Goal: Information Seeking & Learning: Learn about a topic

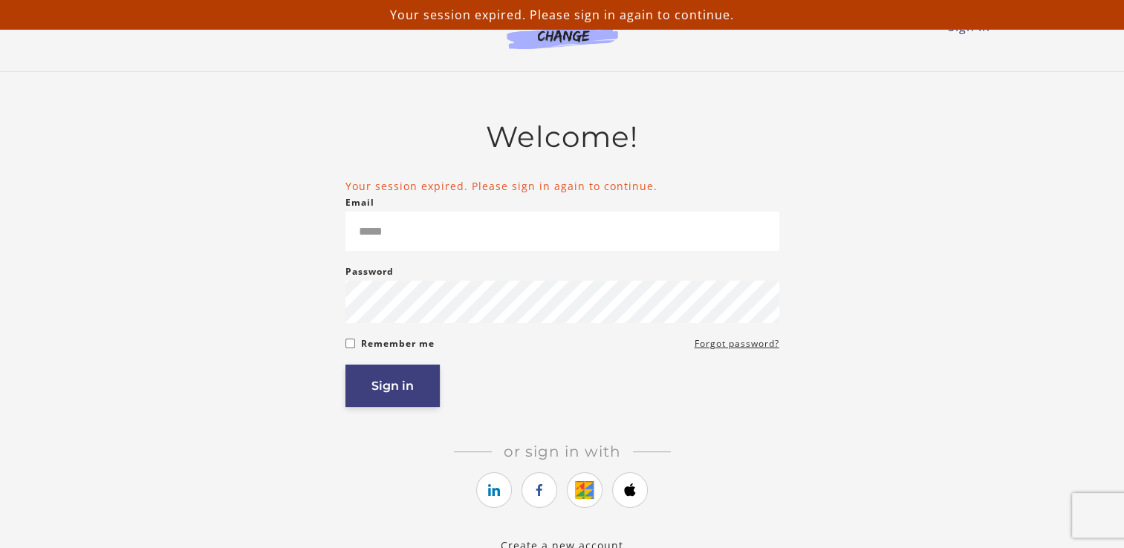
type input "**********"
click at [391, 400] on button "Sign in" at bounding box center [392, 386] width 94 height 42
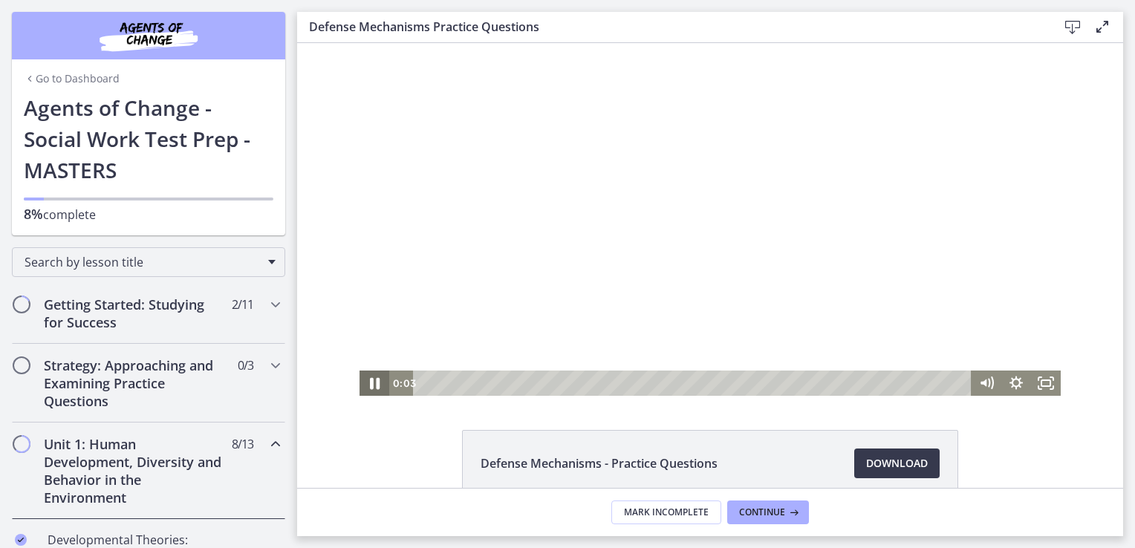
click at [368, 387] on icon "Pause" at bounding box center [375, 383] width 36 height 30
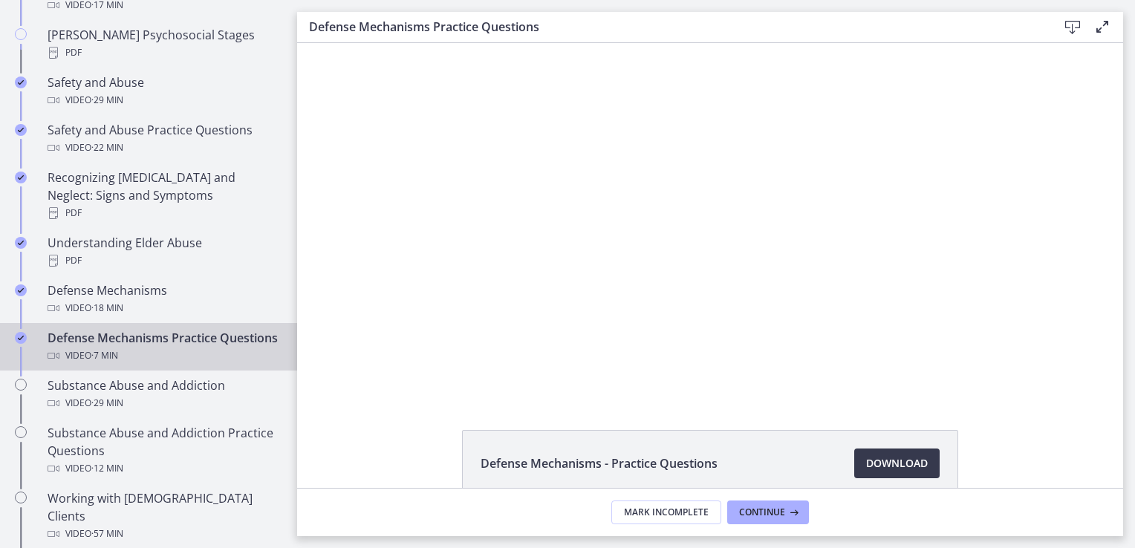
scroll to position [735, 0]
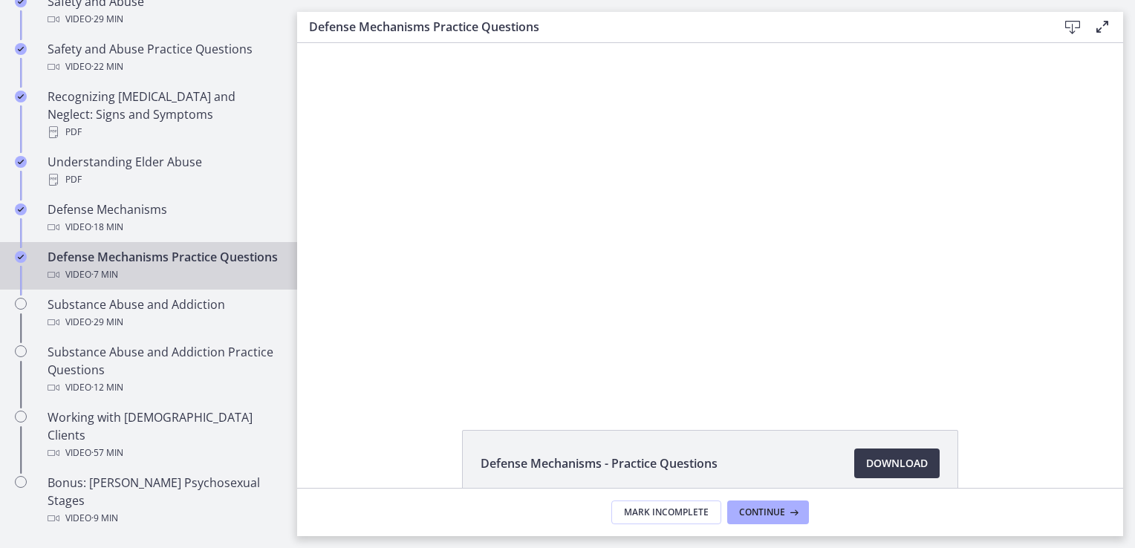
drag, startPoint x: 291, startPoint y: 153, endPoint x: 60, endPoint y: 303, distance: 275.5
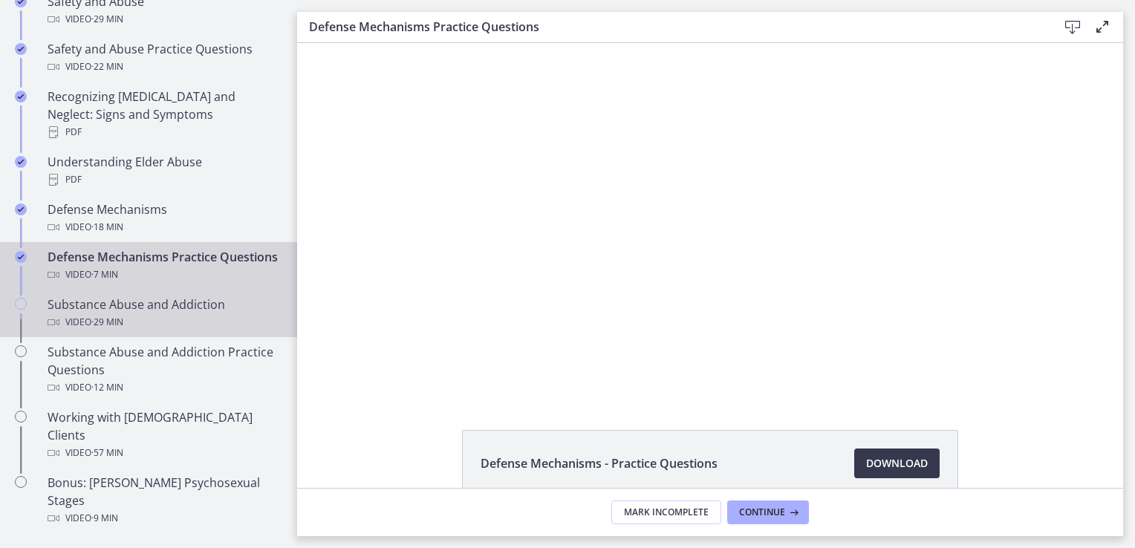
click at [166, 316] on div "Video · 29 min" at bounding box center [164, 323] width 232 height 18
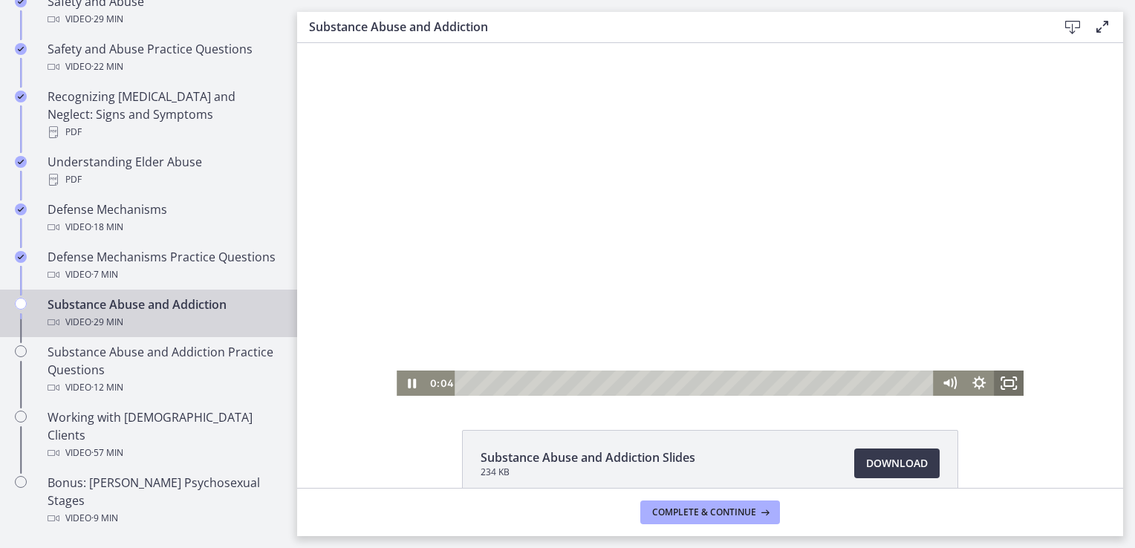
click at [998, 377] on icon "Fullscreen" at bounding box center [1009, 383] width 30 height 25
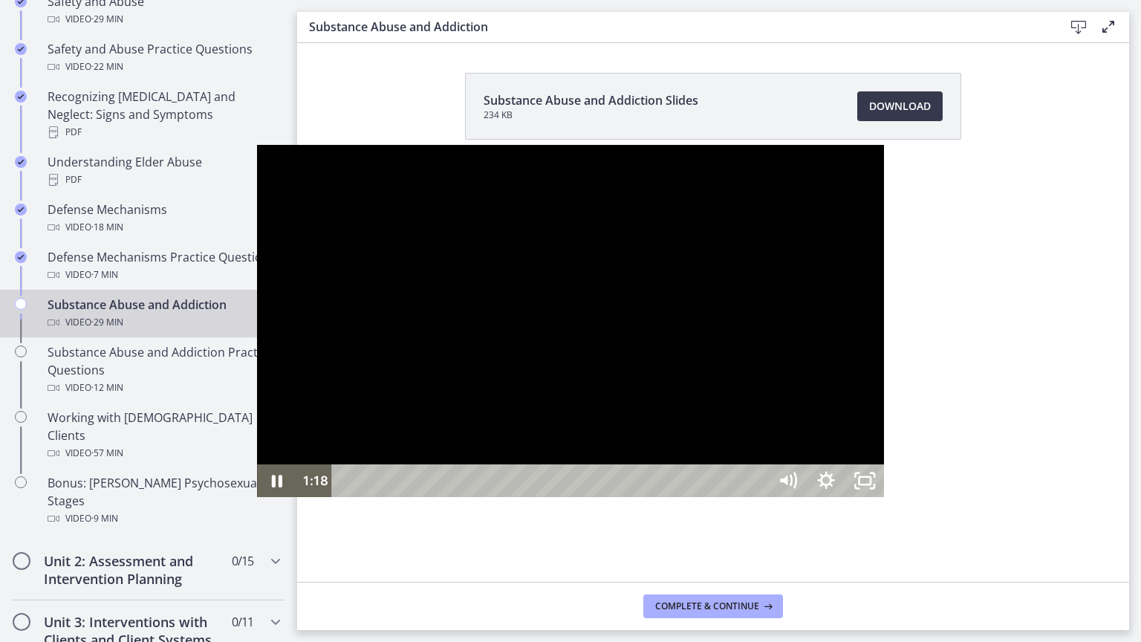
click at [803, 310] on div at bounding box center [570, 321] width 627 height 353
click at [683, 296] on div at bounding box center [570, 321] width 627 height 353
click at [511, 303] on div at bounding box center [570, 321] width 627 height 353
click at [512, 309] on div at bounding box center [570, 321] width 627 height 353
click at [526, 262] on div at bounding box center [570, 321] width 627 height 353
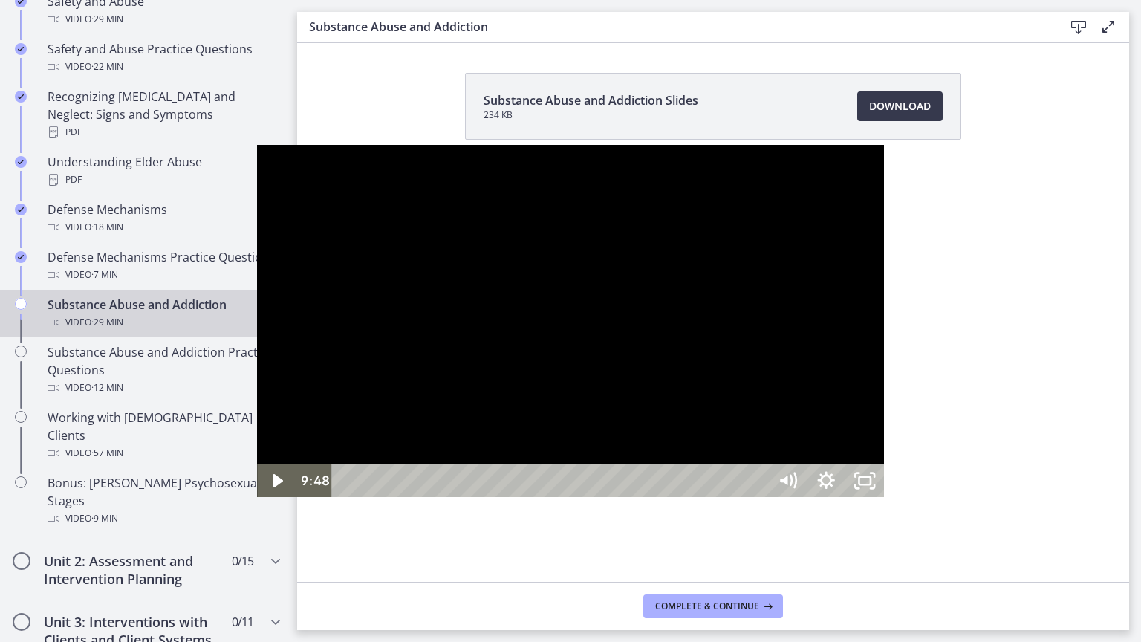
click at [526, 262] on div at bounding box center [570, 321] width 627 height 353
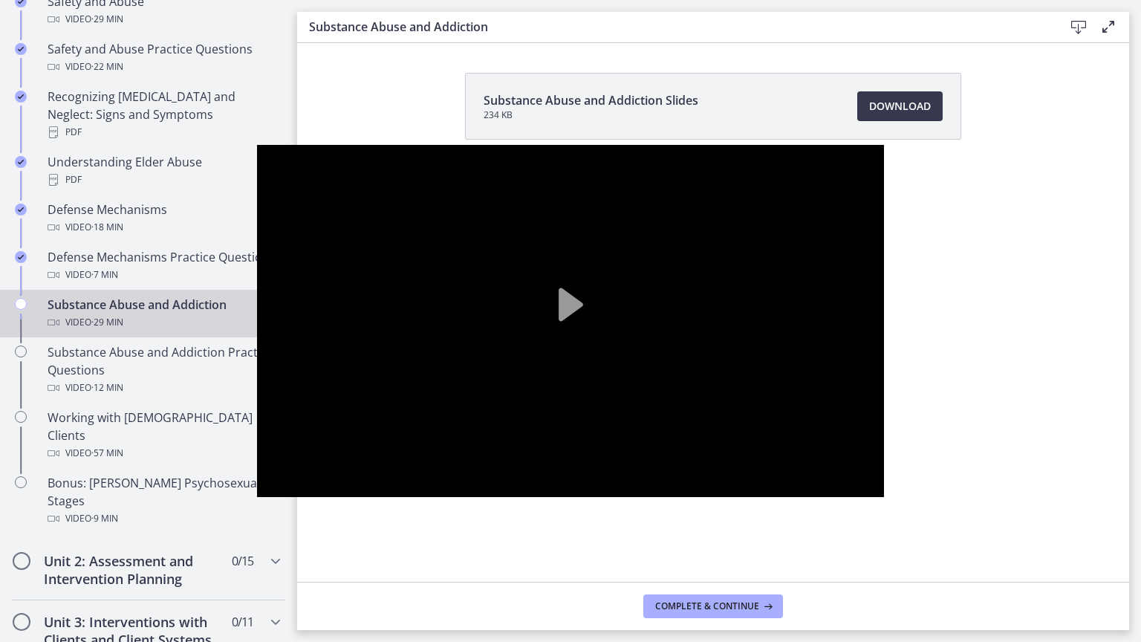
click at [526, 262] on div at bounding box center [570, 321] width 627 height 353
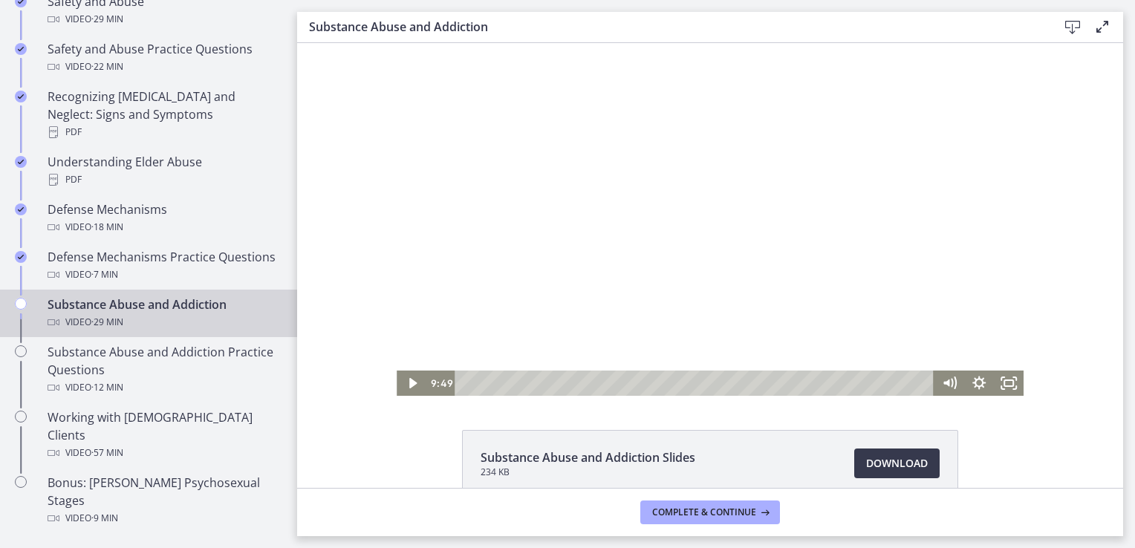
click at [585, 226] on div at bounding box center [710, 219] width 627 height 353
click at [1001, 383] on icon "Fullscreen" at bounding box center [1009, 383] width 30 height 25
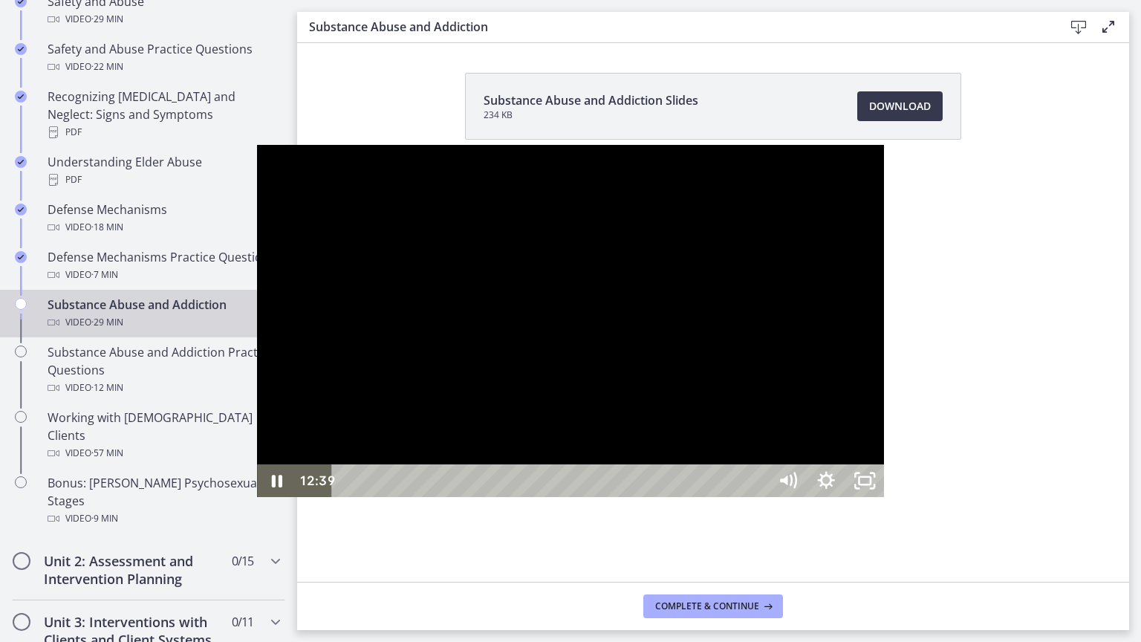
click at [481, 311] on div at bounding box center [570, 321] width 627 height 353
click at [499, 317] on div at bounding box center [570, 321] width 627 height 353
click at [477, 338] on div at bounding box center [570, 321] width 627 height 353
click at [507, 345] on div at bounding box center [570, 321] width 627 height 353
click at [467, 302] on div at bounding box center [570, 321] width 627 height 353
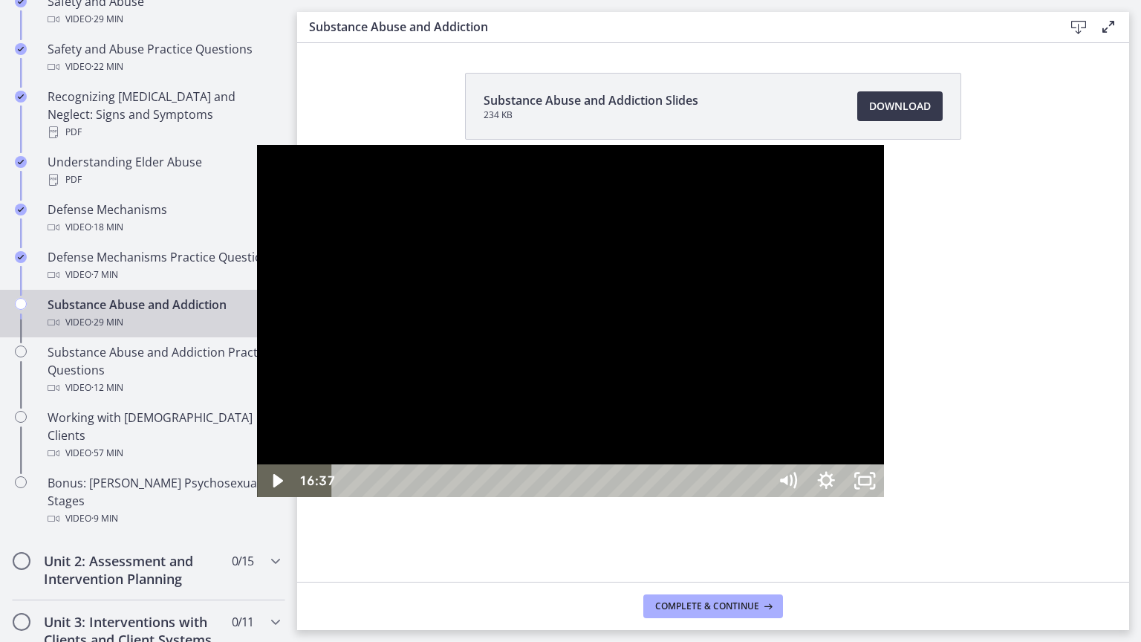
click at [495, 367] on div at bounding box center [570, 321] width 627 height 353
click at [519, 318] on div at bounding box center [570, 321] width 627 height 353
click at [486, 304] on div at bounding box center [570, 321] width 627 height 353
click at [556, 221] on div at bounding box center [570, 321] width 627 height 353
click at [571, 282] on div at bounding box center [570, 321] width 627 height 353
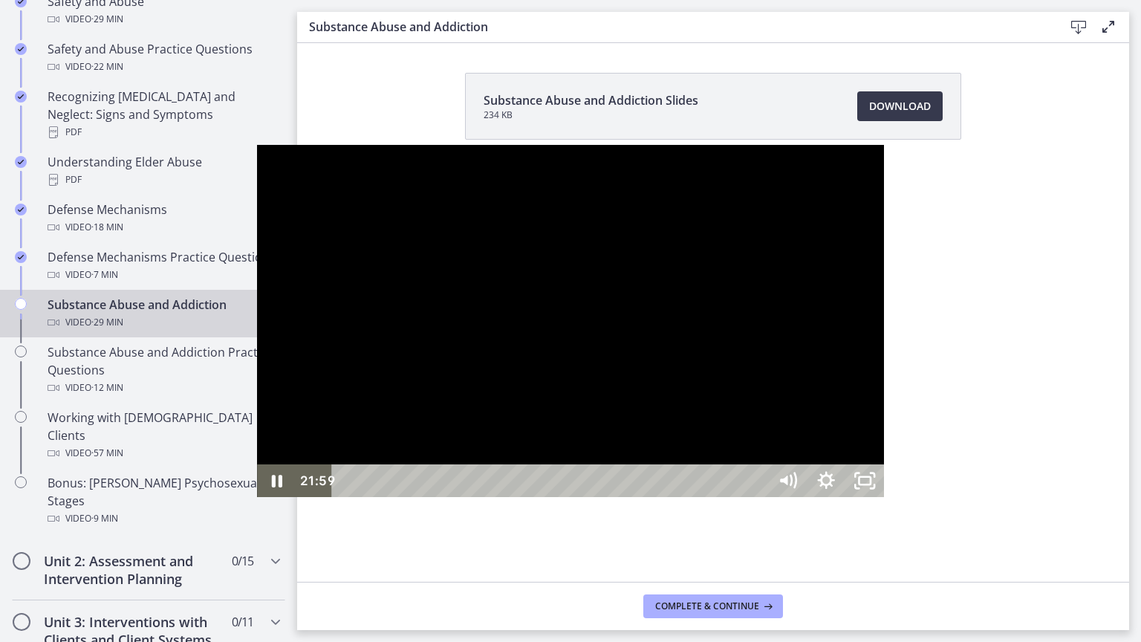
click at [591, 305] on div at bounding box center [570, 321] width 627 height 353
click at [444, 498] on div at bounding box center [570, 321] width 627 height 353
click at [759, 497] on div "22:15" at bounding box center [552, 480] width 412 height 33
click at [759, 497] on div "21:33" at bounding box center [552, 480] width 412 height 33
click at [759, 497] on div "21:54" at bounding box center [552, 480] width 412 height 33
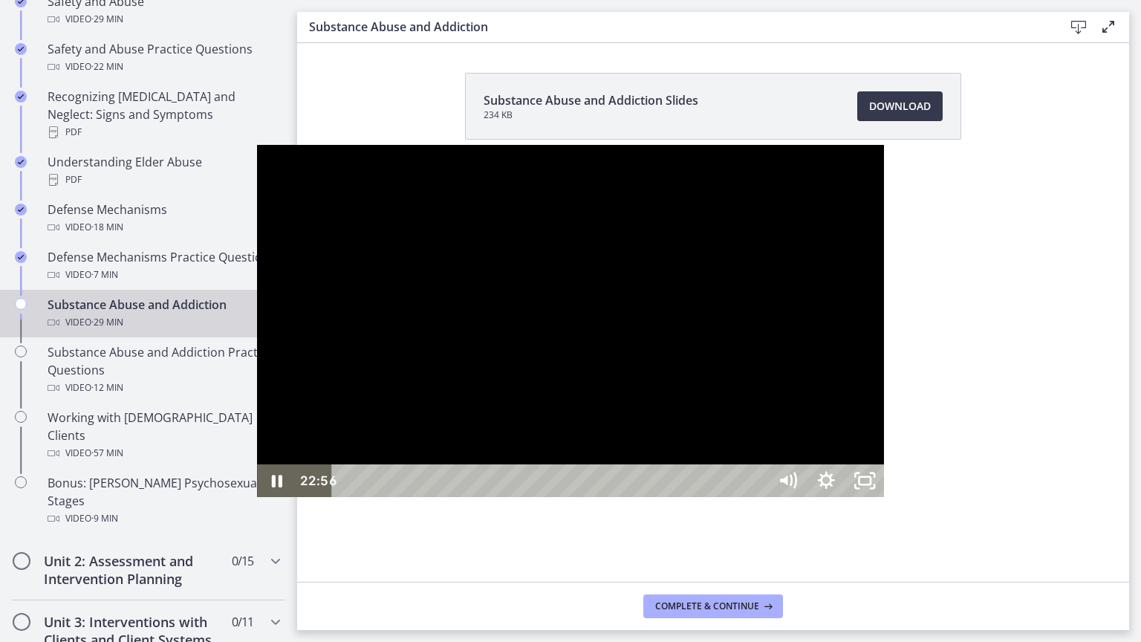
click at [600, 393] on div at bounding box center [570, 321] width 627 height 353
click at [814, 498] on div at bounding box center [570, 321] width 627 height 353
click at [759, 497] on div "22:54" at bounding box center [552, 480] width 412 height 33
click at [612, 386] on div at bounding box center [570, 321] width 627 height 353
